Goal: Transaction & Acquisition: Purchase product/service

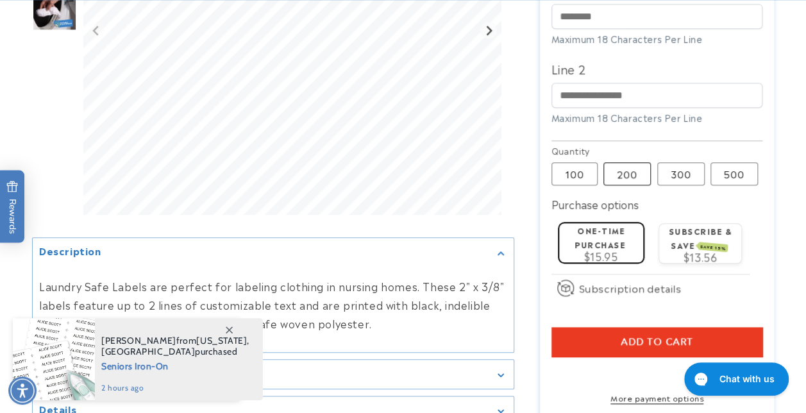
click at [626, 173] on label "200 Variant sold out or unavailable" at bounding box center [626, 173] width 47 height 23
click at [573, 178] on label "100 Variant sold out or unavailable" at bounding box center [574, 173] width 46 height 23
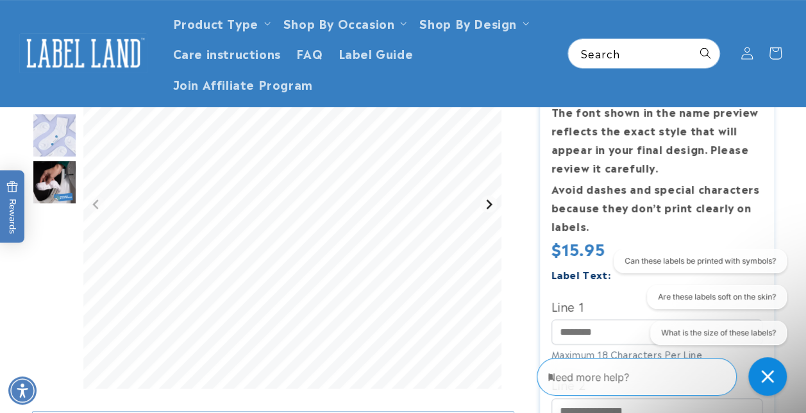
scroll to position [192, 0]
